Goal: Information Seeking & Learning: Learn about a topic

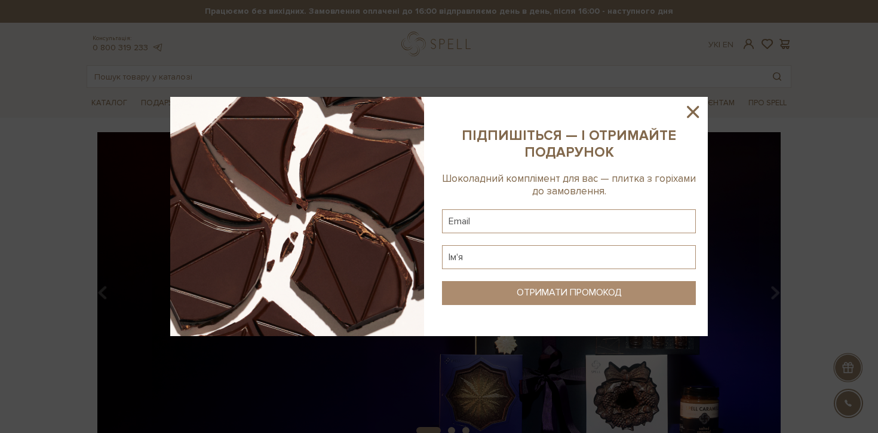
click at [697, 107] on icon at bounding box center [693, 112] width 12 height 12
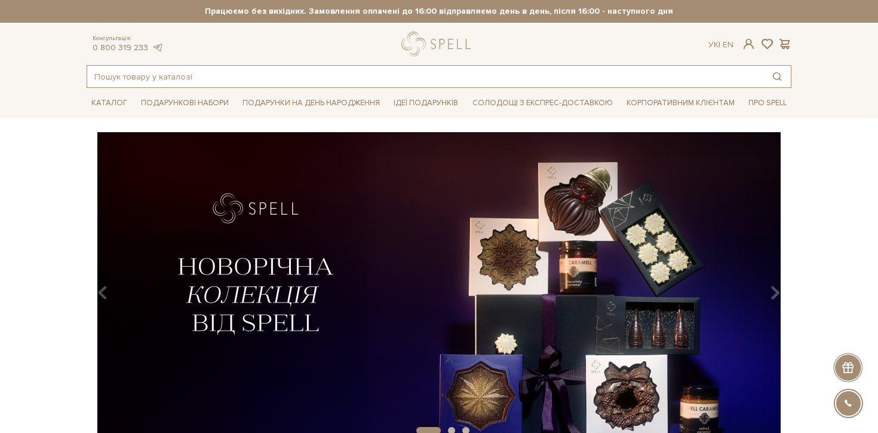
click at [492, 81] on input "text" at bounding box center [425, 77] width 676 height 22
paste input "Діскавері Сет-міді"
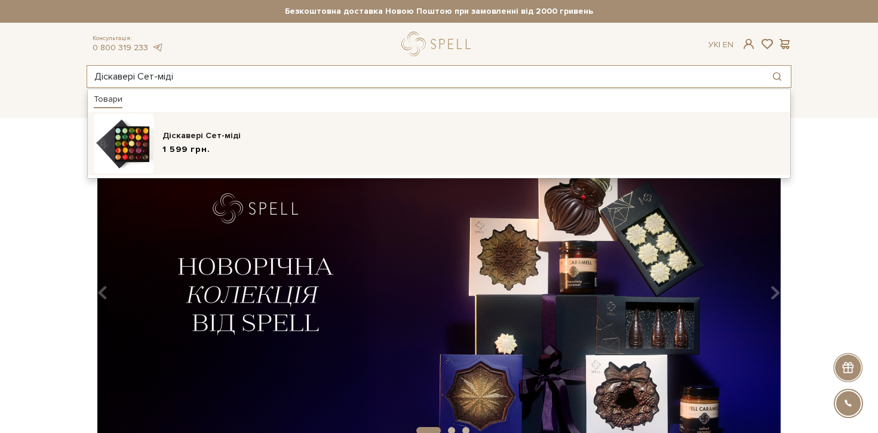
type input "Діскавері Сет-міді"
click at [136, 143] on img at bounding box center [124, 144] width 60 height 60
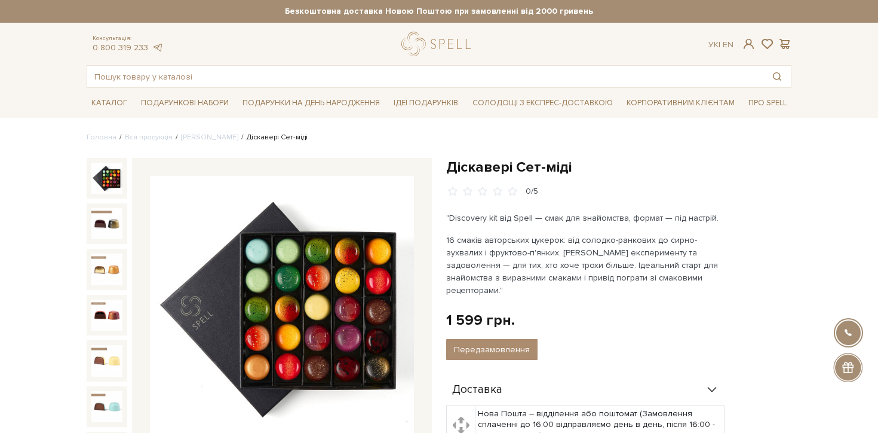
click at [200, 137] on link "[PERSON_NAME]" at bounding box center [209, 137] width 57 height 9
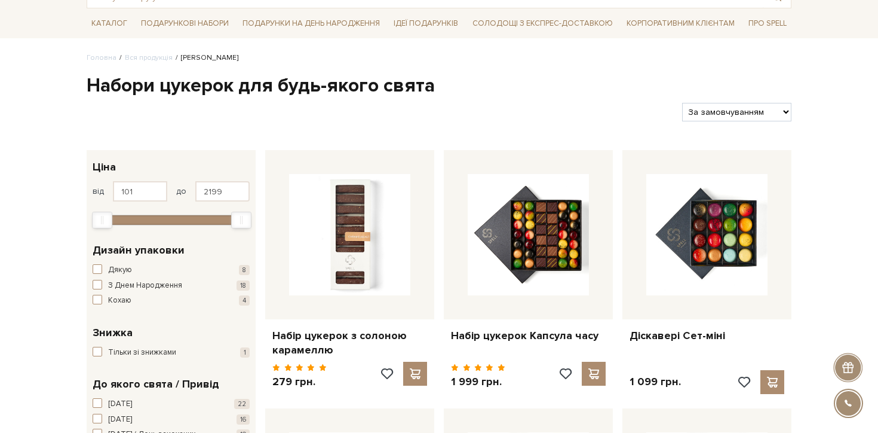
scroll to position [191, 0]
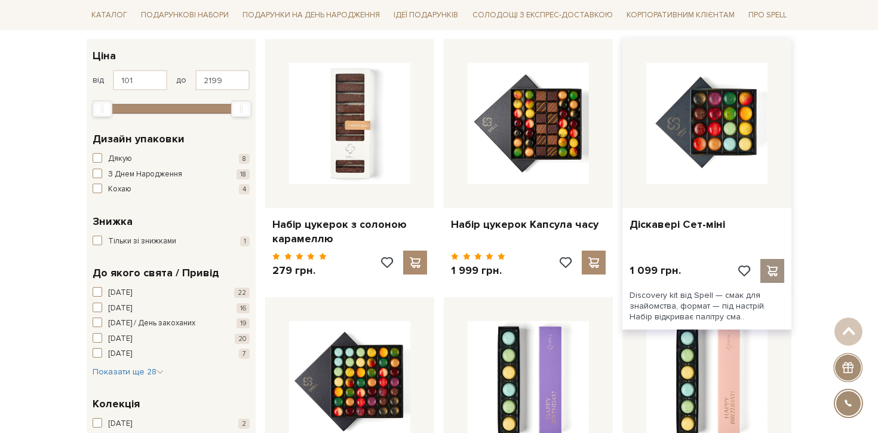
click at [774, 270] on span at bounding box center [772, 270] width 15 height 11
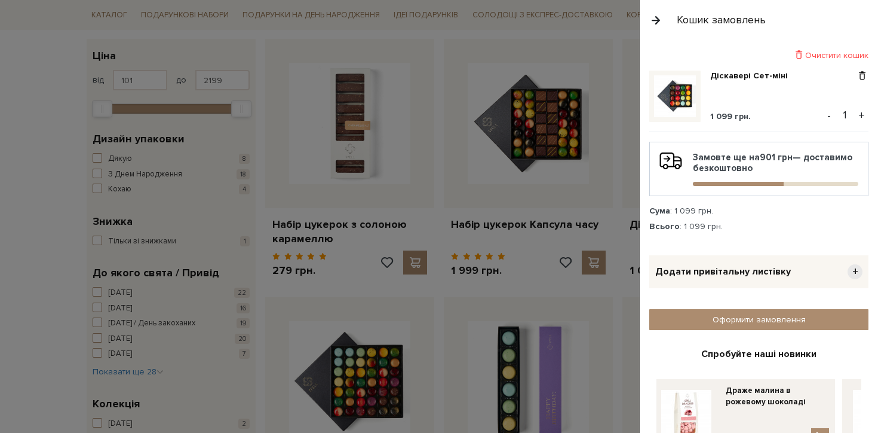
click at [605, 185] on div at bounding box center [439, 216] width 878 height 433
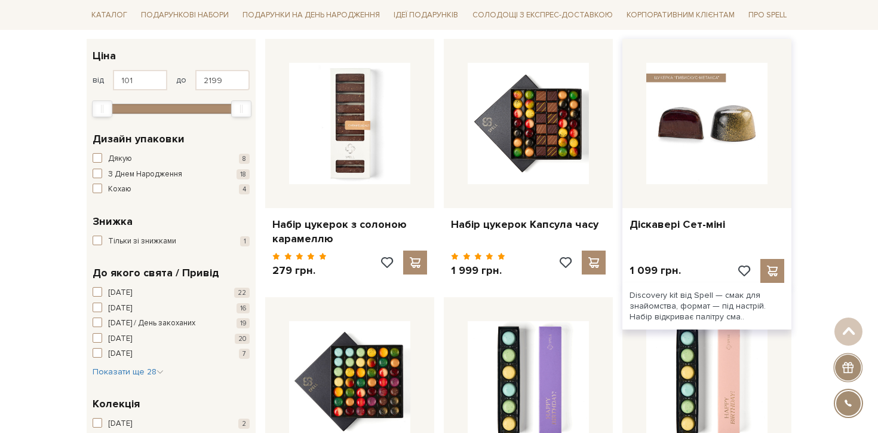
click at [731, 102] on img at bounding box center [707, 123] width 121 height 121
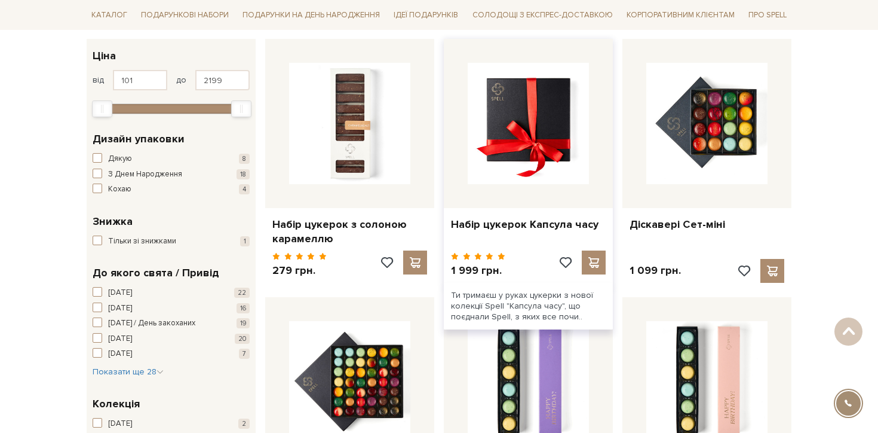
scroll to position [1923, 0]
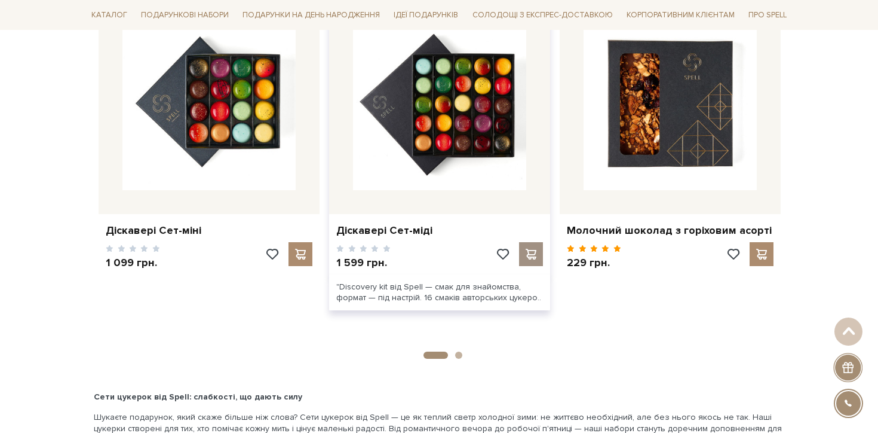
click at [535, 249] on span at bounding box center [530, 254] width 15 height 11
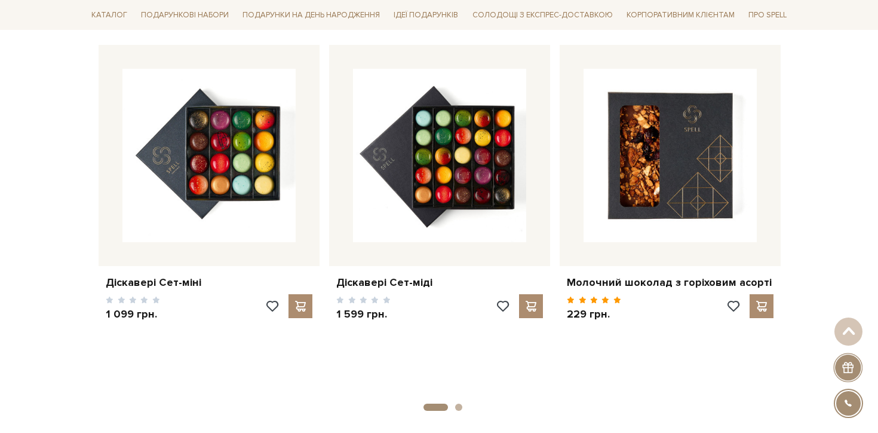
scroll to position [1868, 0]
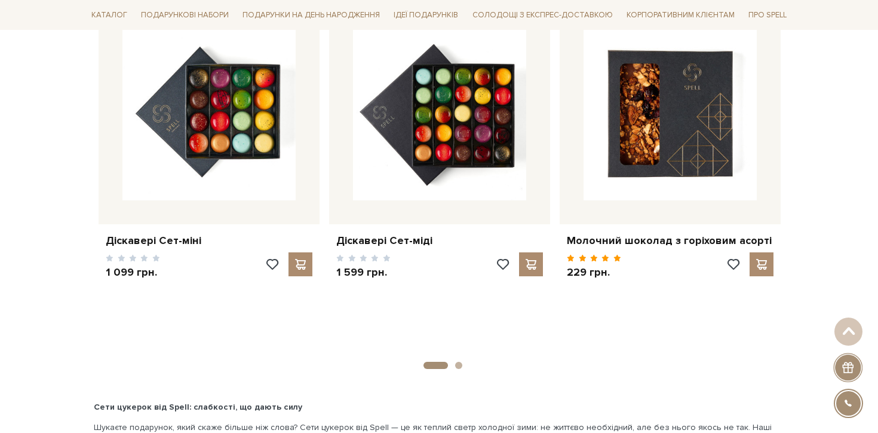
scroll to position [1906, 0]
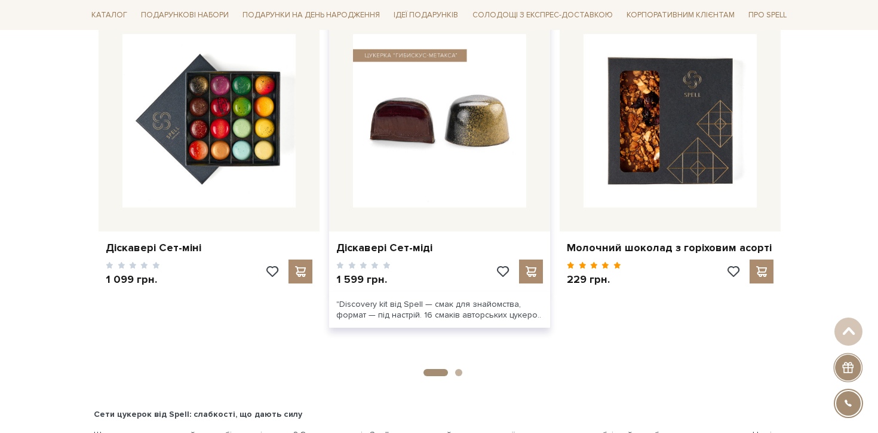
click at [406, 117] on img at bounding box center [439, 120] width 173 height 173
